Goal: Task Accomplishment & Management: Use online tool/utility

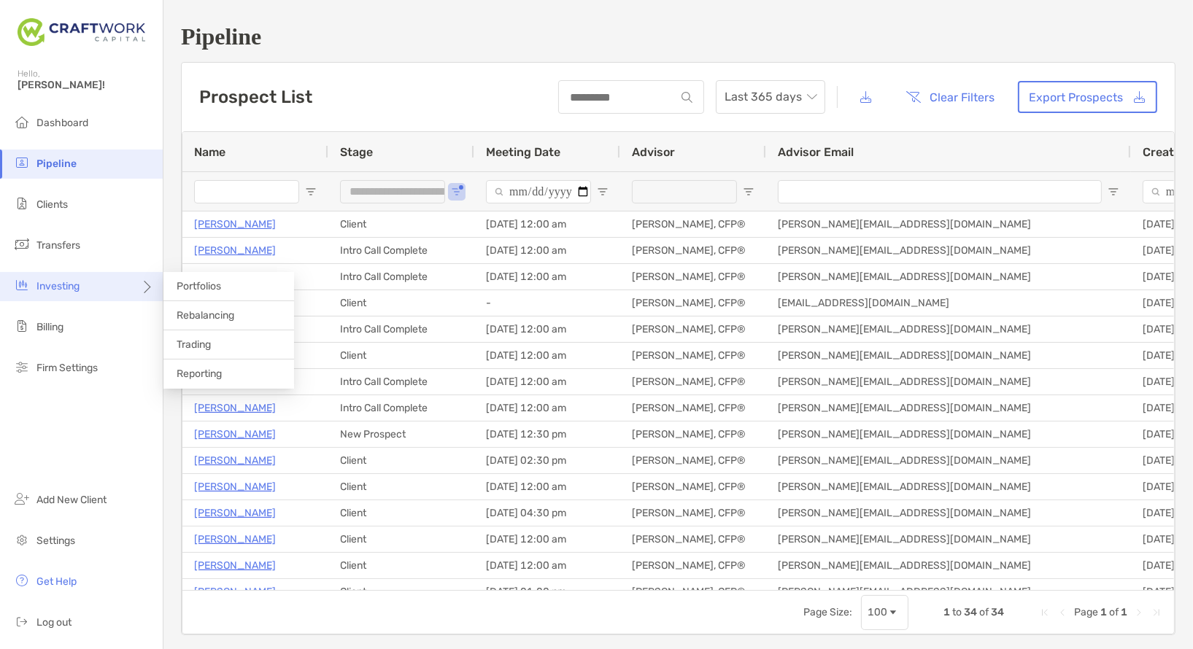
click at [88, 296] on div "Investing" at bounding box center [81, 286] width 163 height 29
click at [207, 319] on span "Rebalancing" at bounding box center [206, 315] width 58 height 12
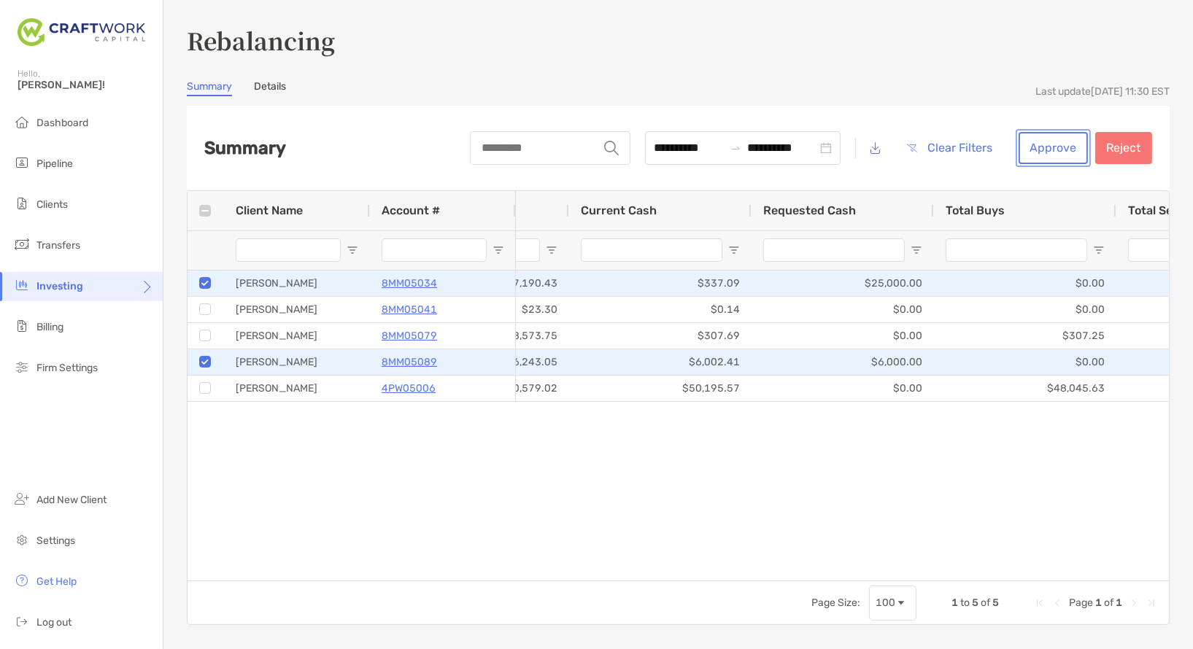
click at [1074, 146] on button "Approve" at bounding box center [1052, 148] width 69 height 32
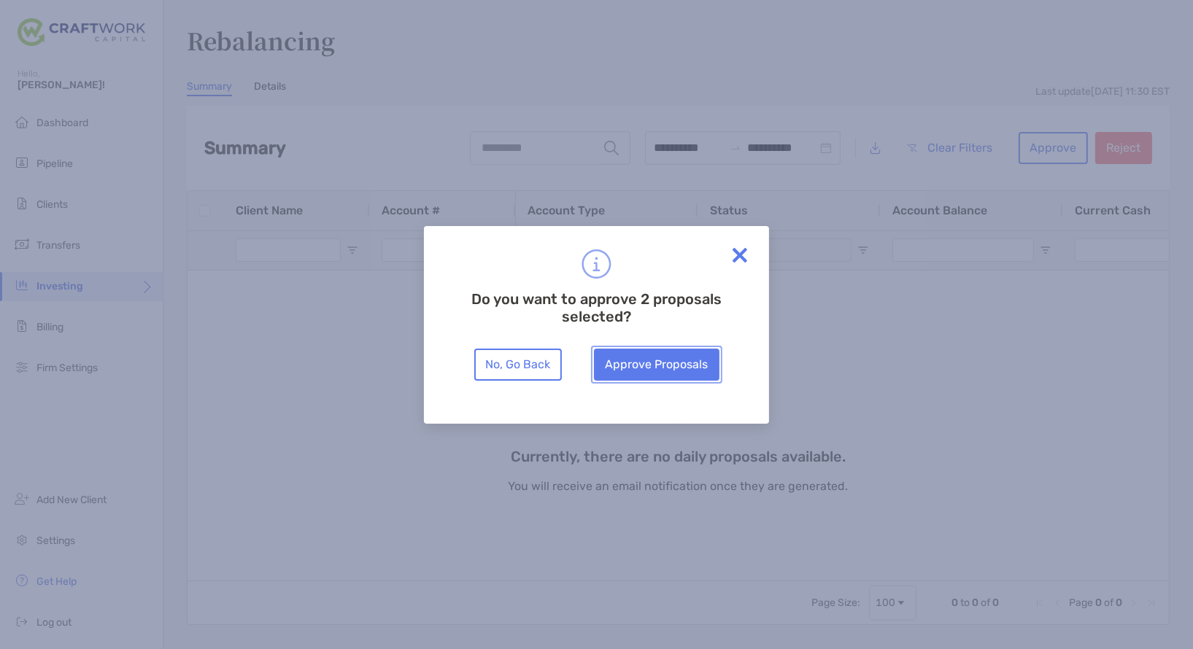
click at [667, 359] on button "Approve Proposals" at bounding box center [656, 365] width 125 height 32
